Goal: Task Accomplishment & Management: Manage account settings

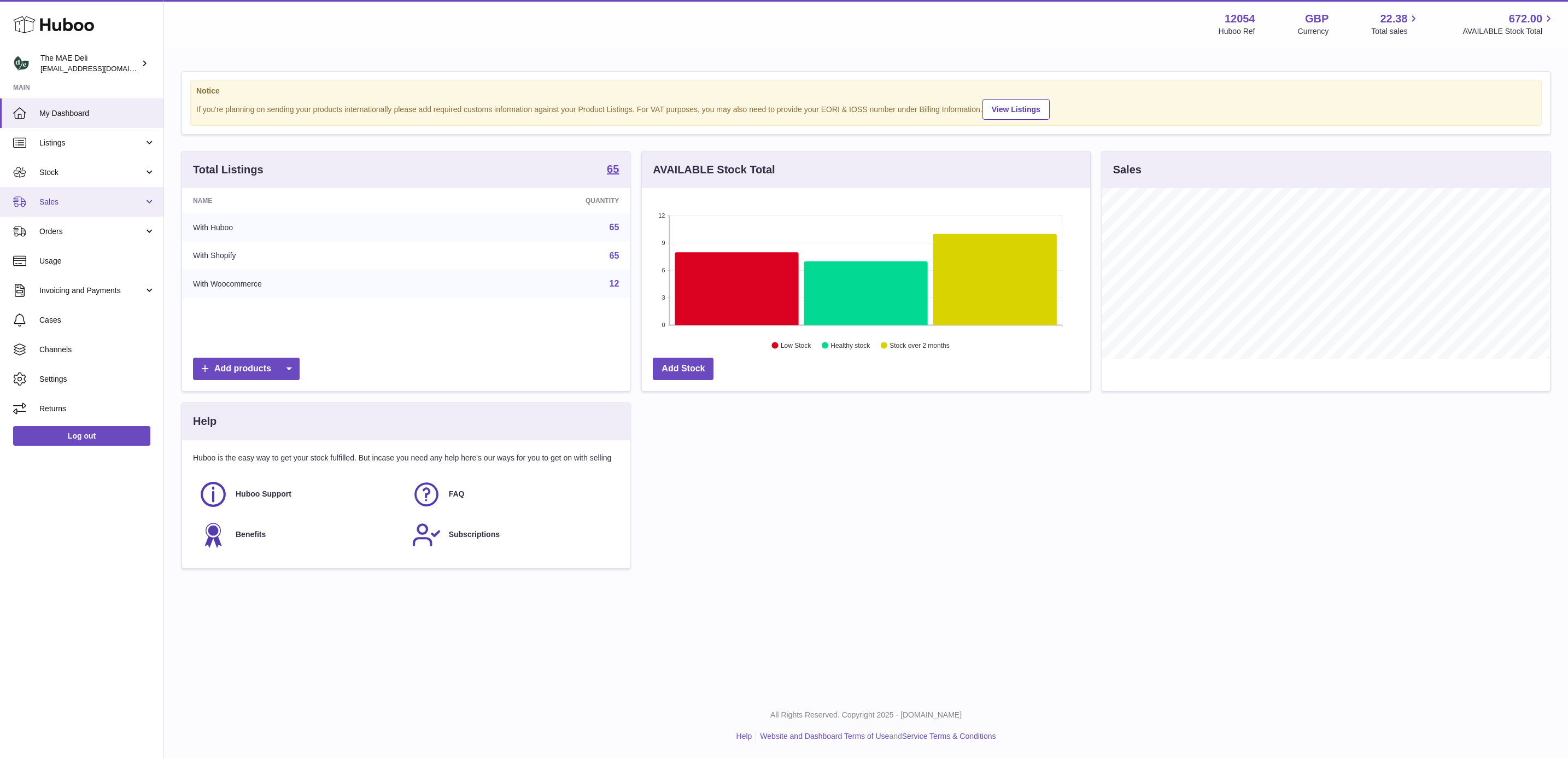
click at [90, 198] on span "Sales" at bounding box center [92, 202] width 105 height 10
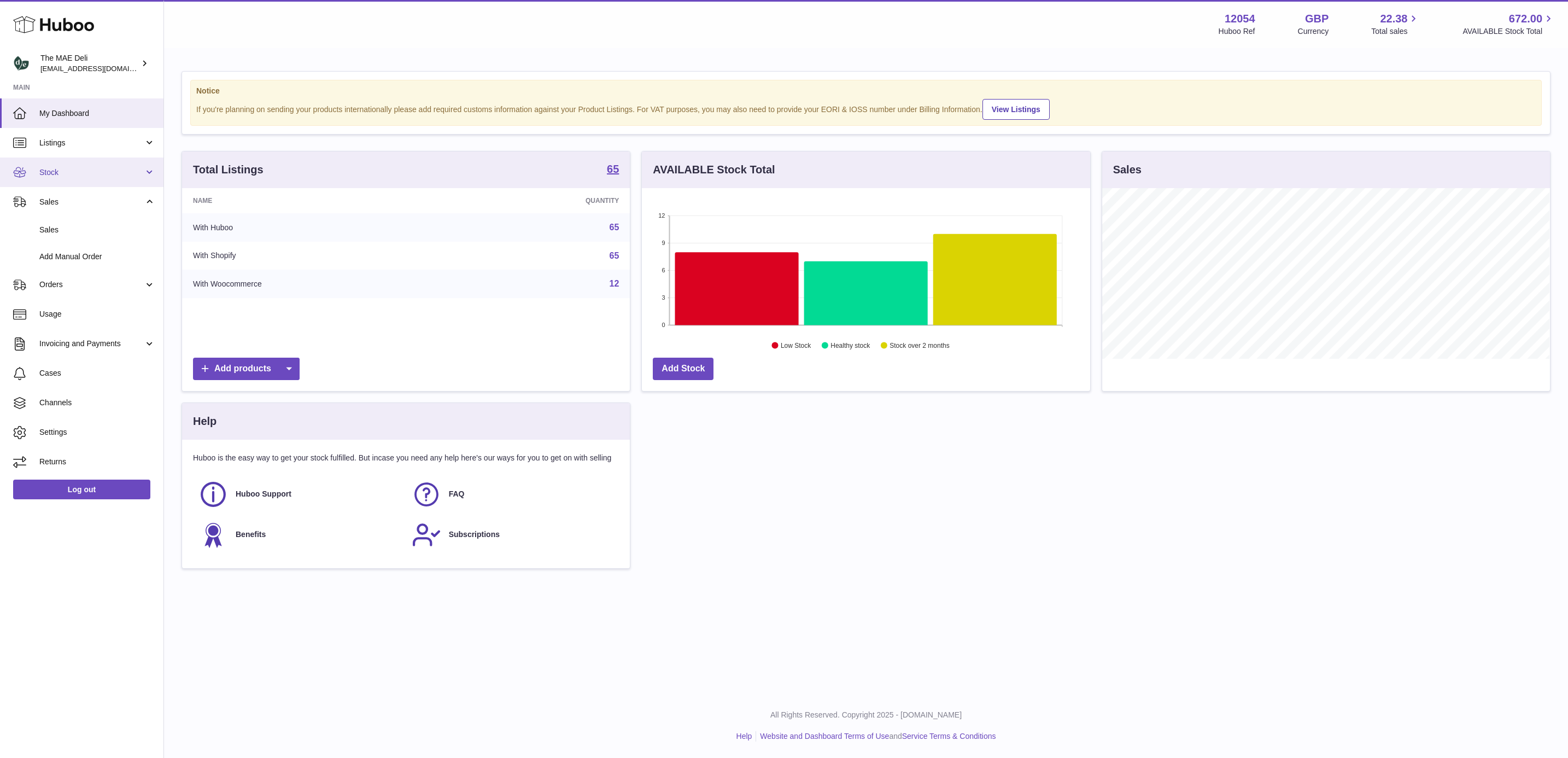
click at [87, 172] on span "Stock" at bounding box center [92, 172] width 105 height 10
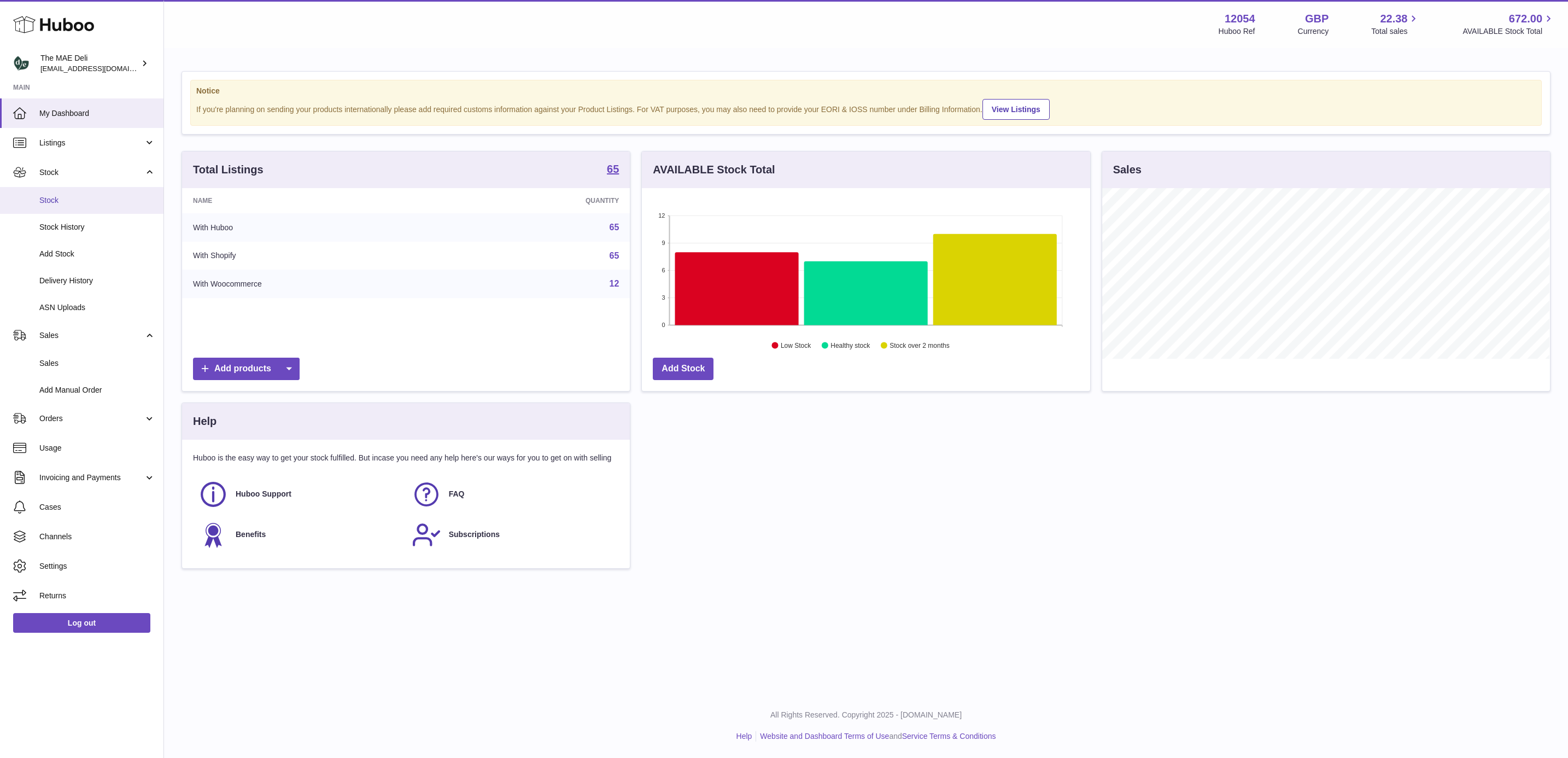
click at [79, 197] on span "Stock" at bounding box center [97, 200] width 116 height 10
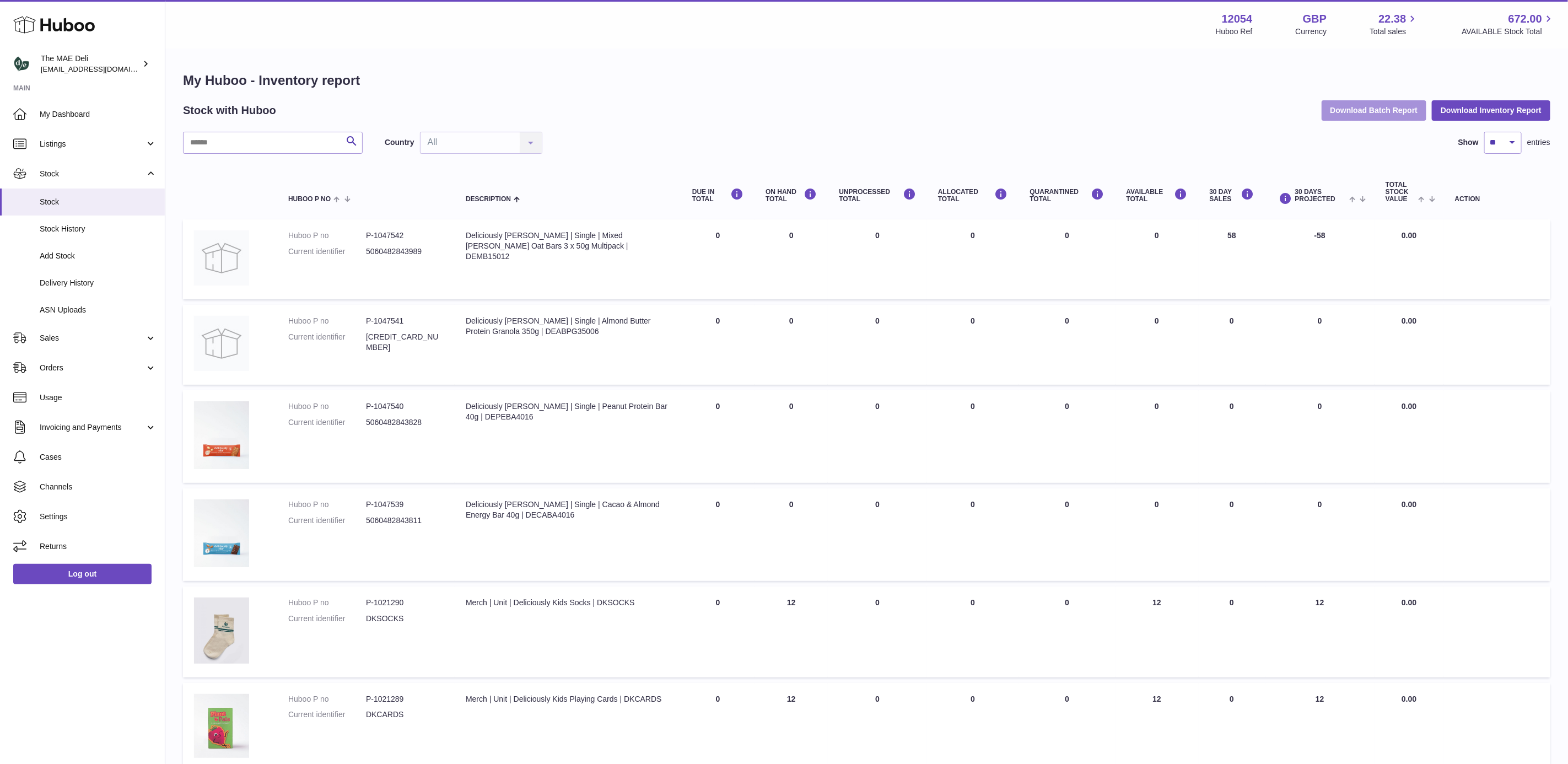
click at [1380, 109] on button "Download Batch Report" at bounding box center [1375, 110] width 106 height 20
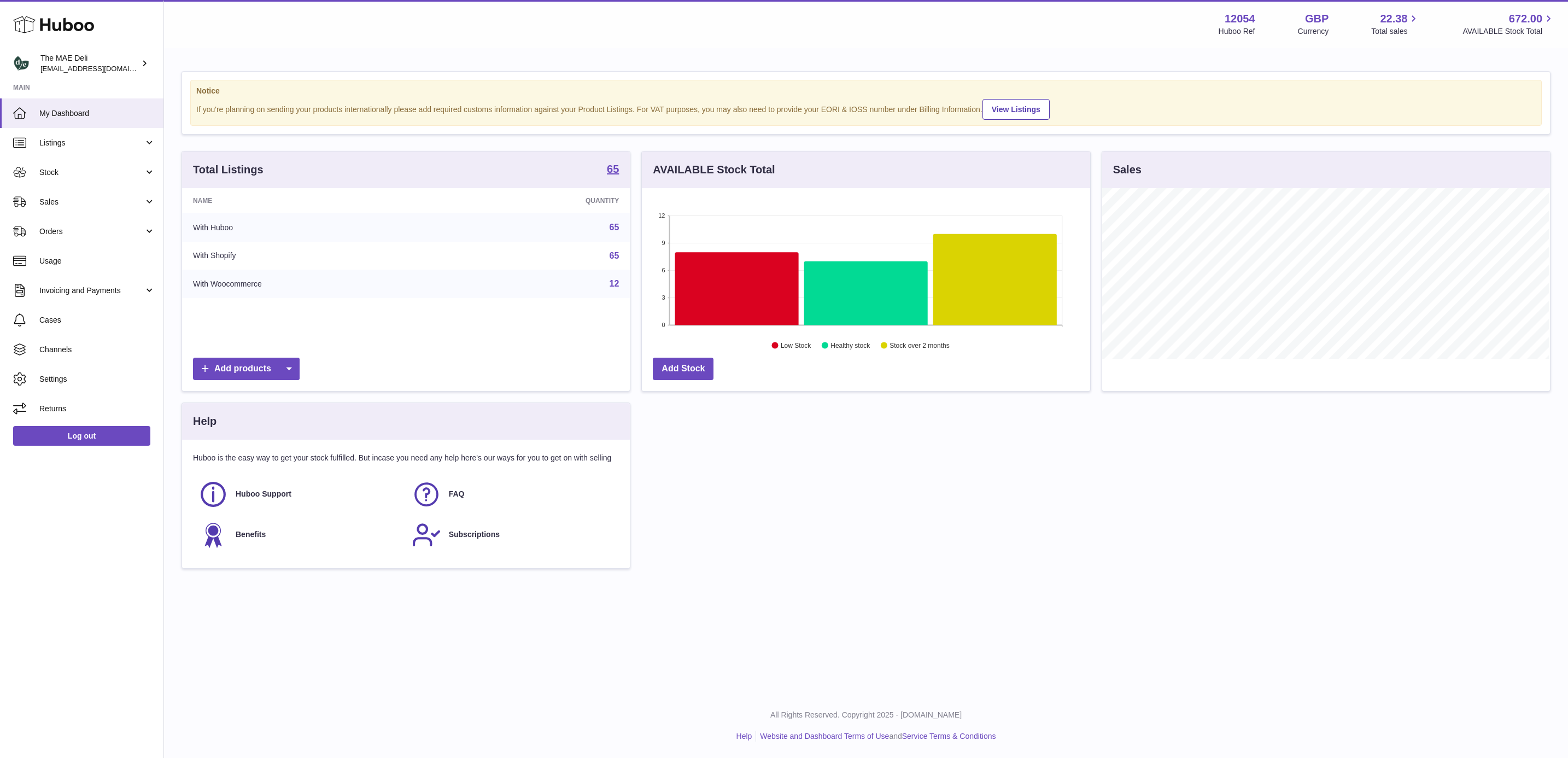
scroll to position [170, 447]
drag, startPoint x: 90, startPoint y: 197, endPoint x: 79, endPoint y: 233, distance: 37.6
click at [90, 197] on span "Sales" at bounding box center [92, 202] width 105 height 10
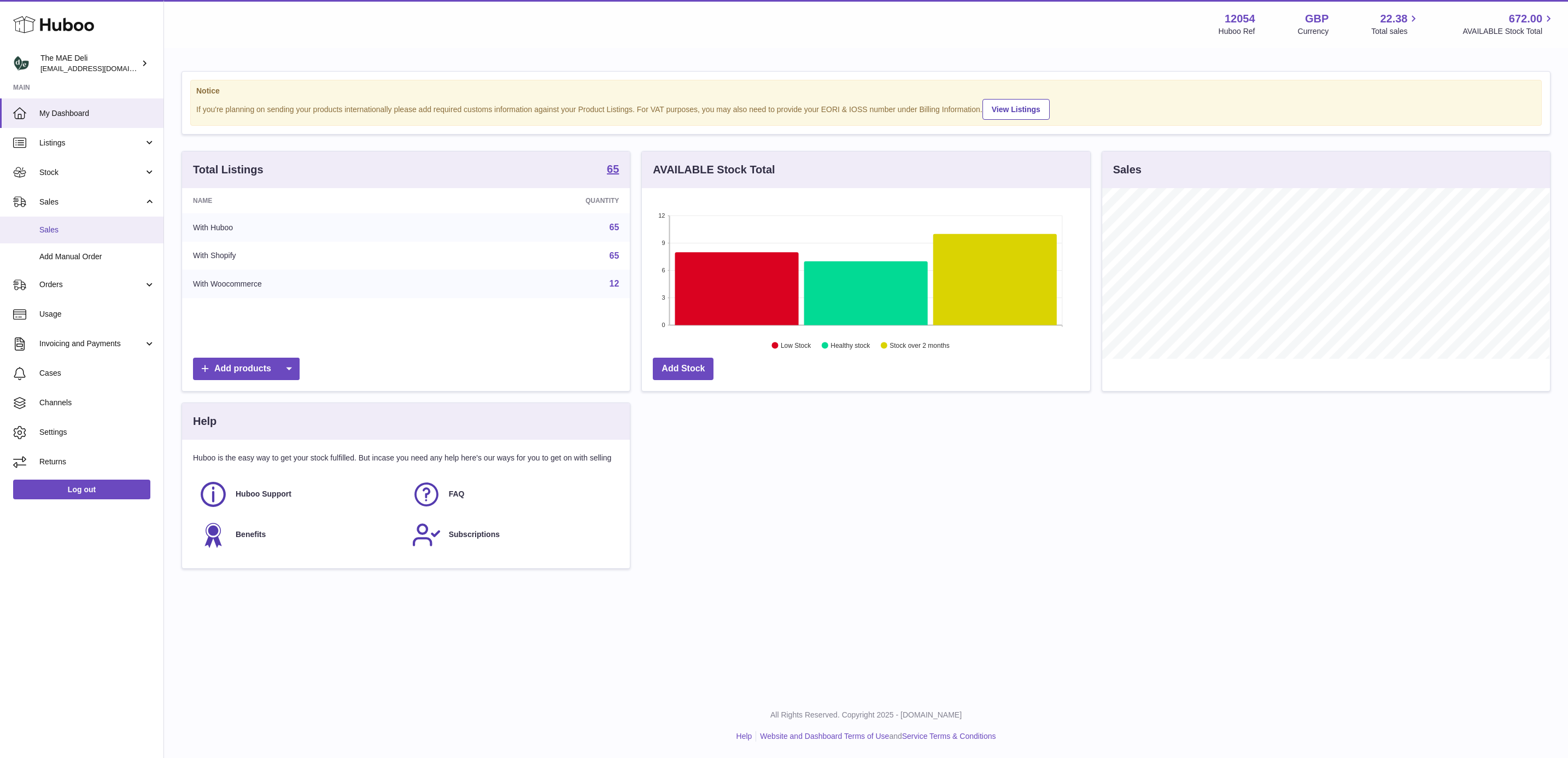
click at [71, 244] on link "Add Manual Order" at bounding box center [82, 257] width 164 height 27
click at [74, 232] on span "Sales" at bounding box center [97, 230] width 116 height 10
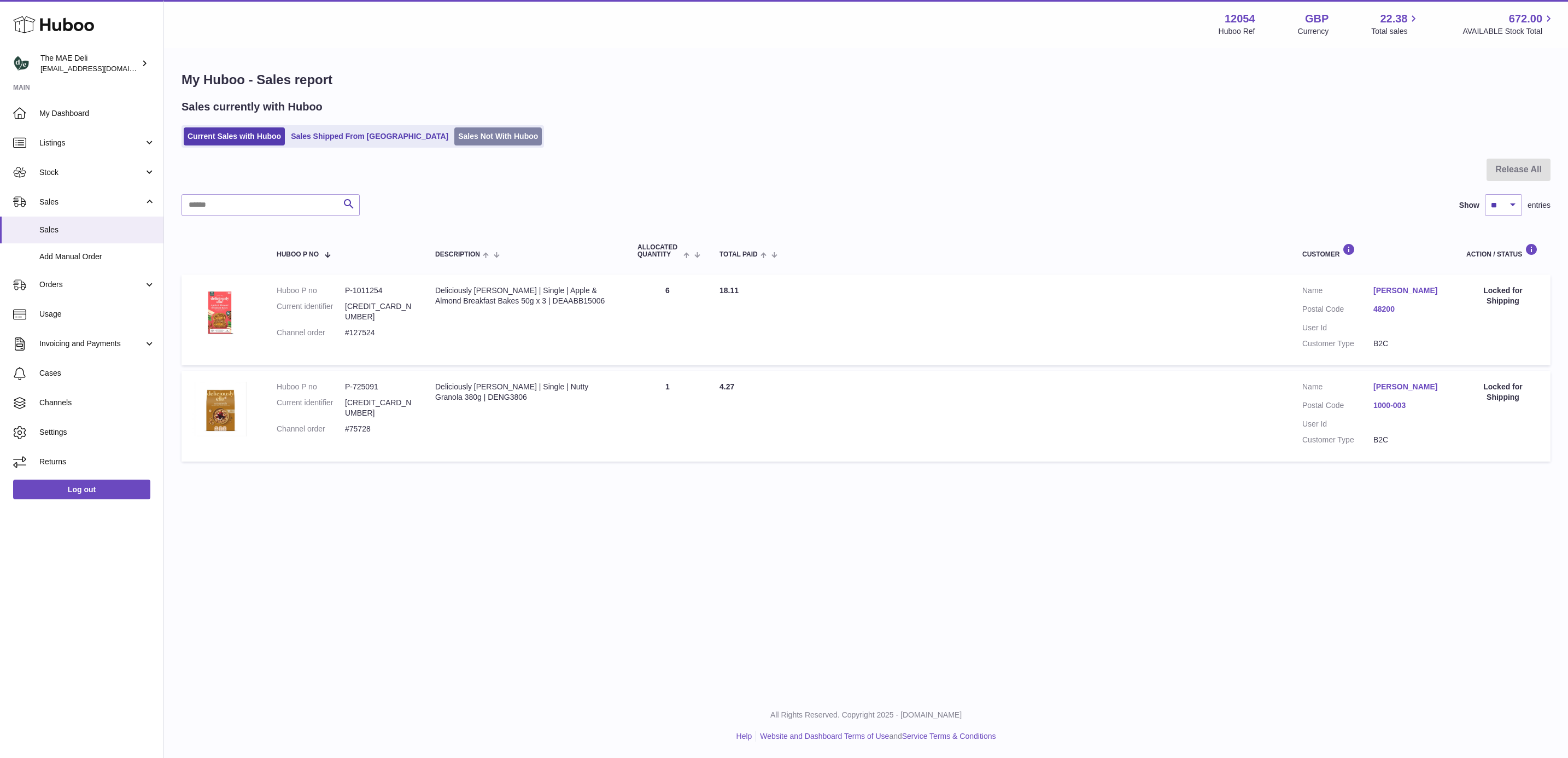
click at [454, 133] on link "Sales Not With Huboo" at bounding box center [498, 136] width 88 height 18
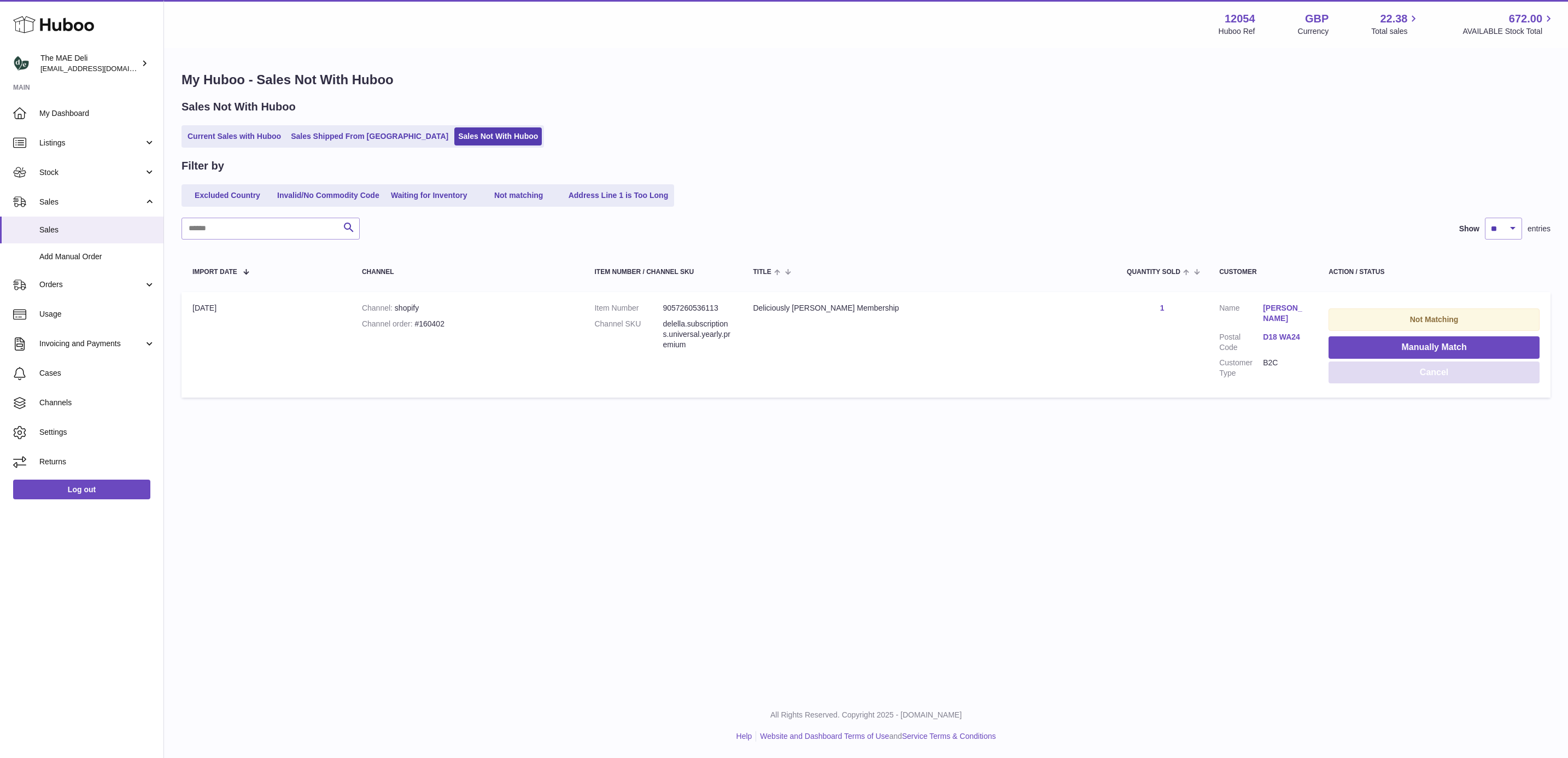
click at [1363, 368] on button "Cancel" at bounding box center [1434, 373] width 211 height 23
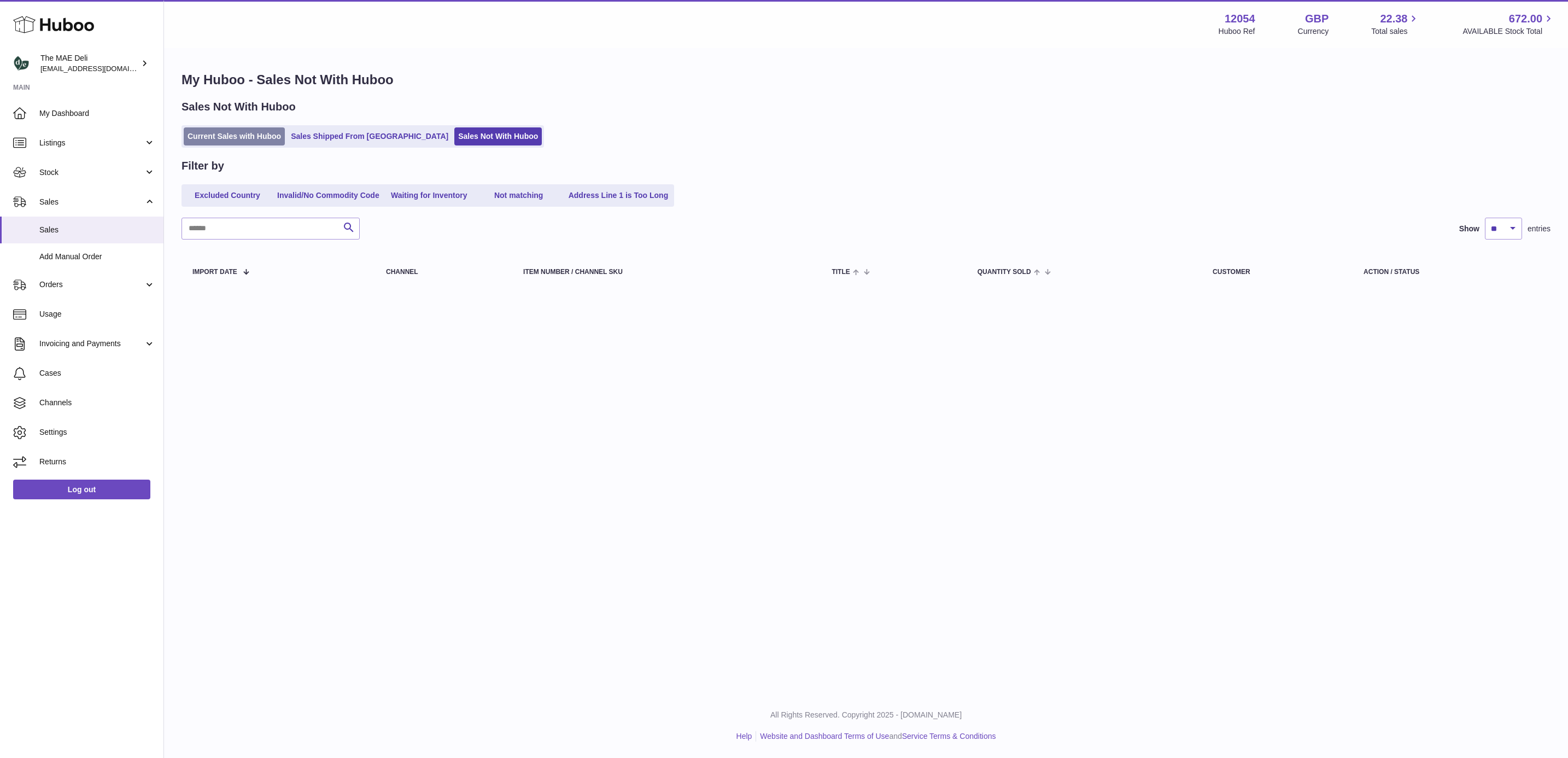
click at [225, 138] on link "Current Sales with Huboo" at bounding box center [234, 136] width 101 height 18
